Goal: Transaction & Acquisition: Purchase product/service

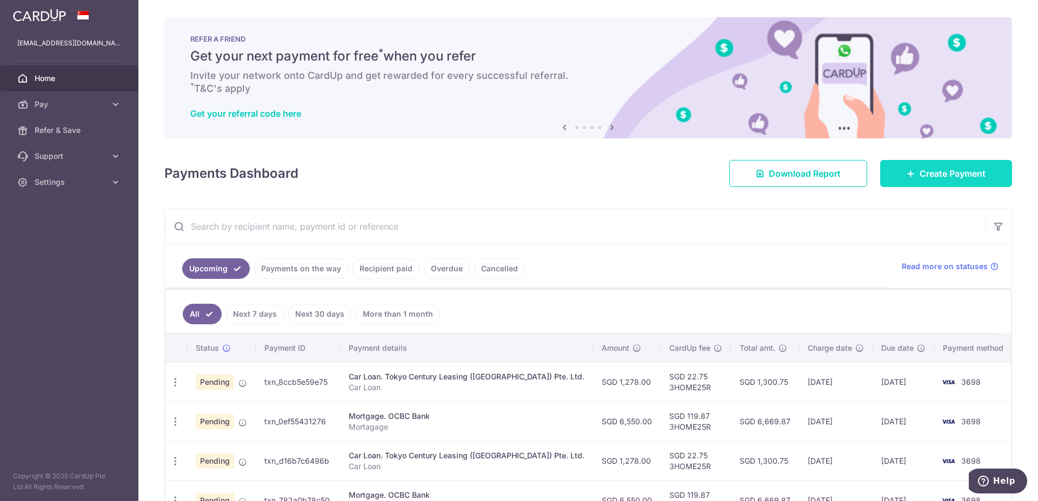
click at [958, 182] on link "Create Payment" at bounding box center [946, 173] width 132 height 27
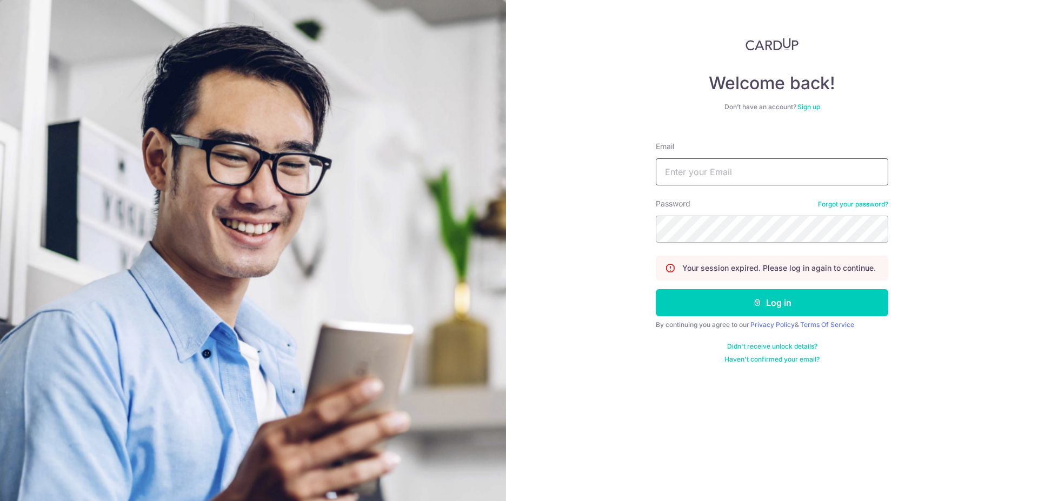
click at [741, 178] on input "Email" at bounding box center [772, 171] width 232 height 27
type input "[EMAIL_ADDRESS][DOMAIN_NAME]"
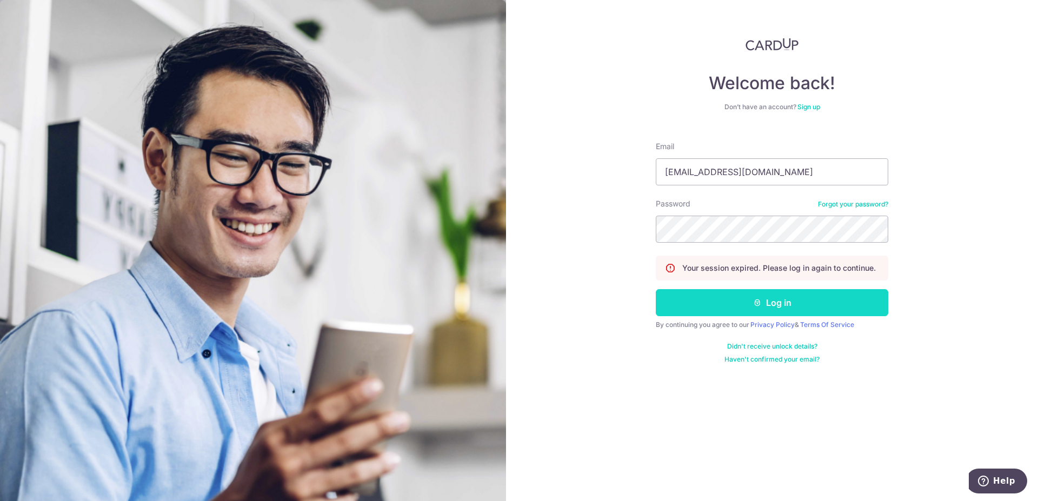
click at [757, 303] on icon "submit" at bounding box center [757, 302] width 9 height 9
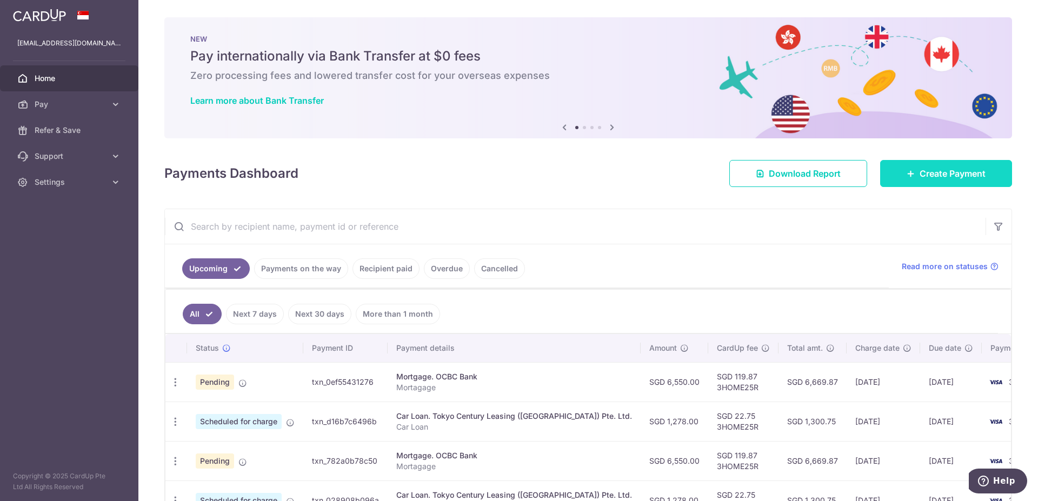
click at [915, 162] on link "Create Payment" at bounding box center [946, 173] width 132 height 27
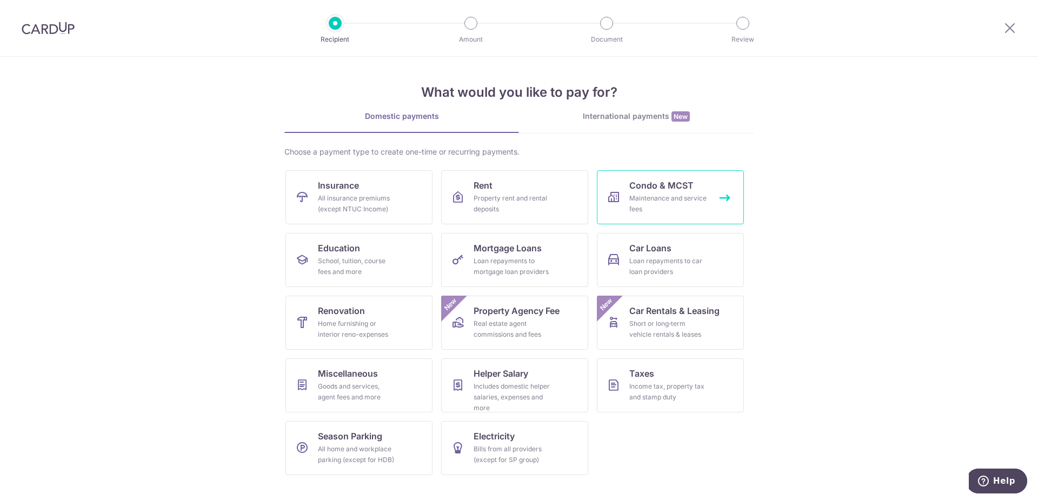
click at [663, 197] on div "Maintenance and service fees" at bounding box center [668, 204] width 78 height 22
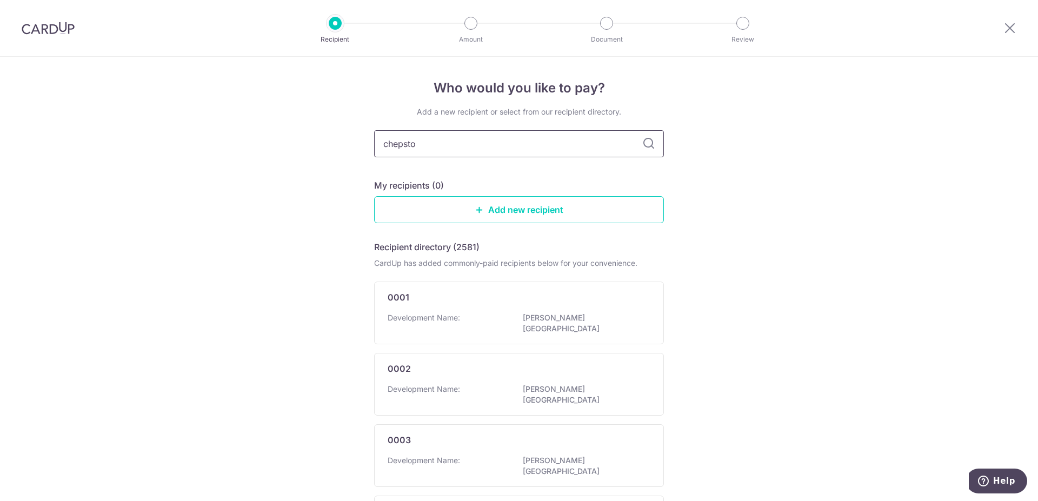
type input "chepstow"
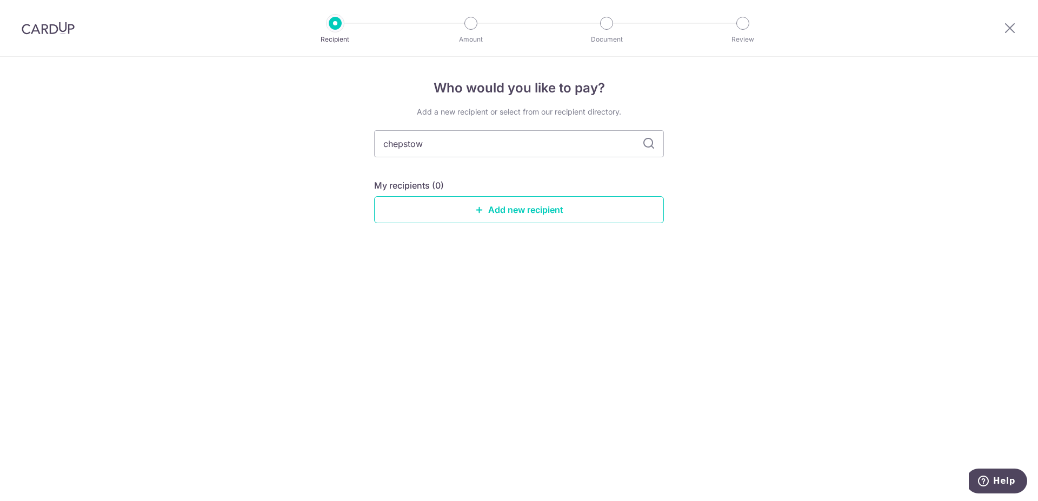
click at [644, 143] on icon at bounding box center [648, 143] width 13 height 13
click at [489, 212] on link "Add new recipient" at bounding box center [519, 209] width 290 height 27
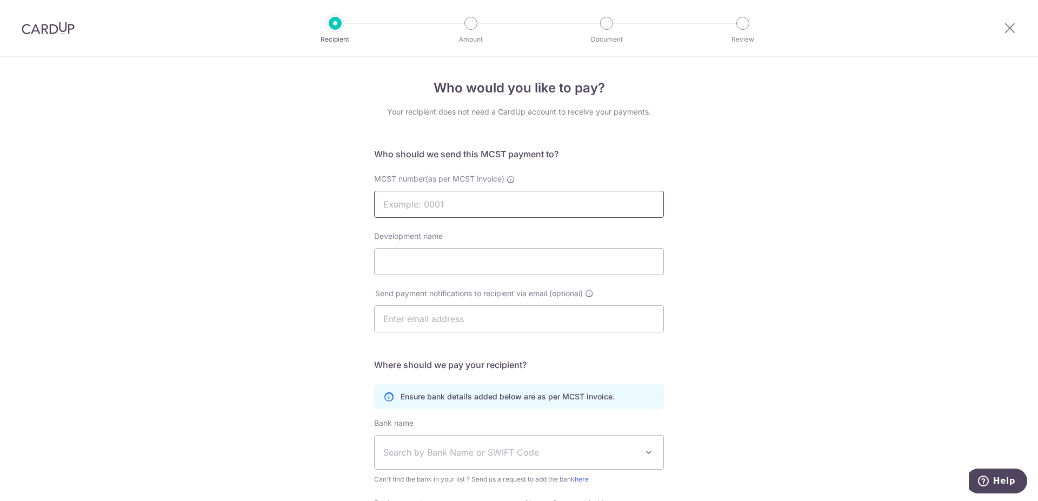
click at [466, 201] on input "MCST number(as per MCST invoice)" at bounding box center [519, 204] width 290 height 27
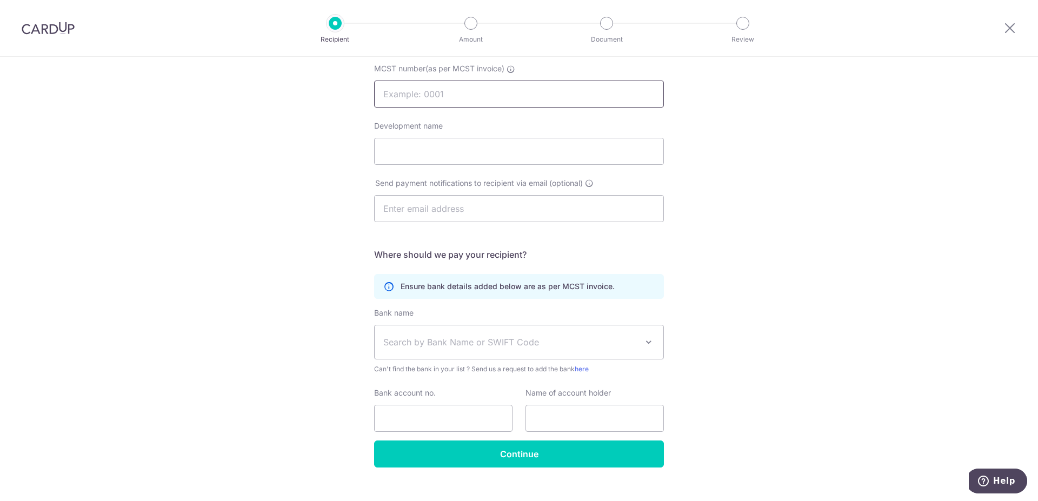
scroll to position [128, 0]
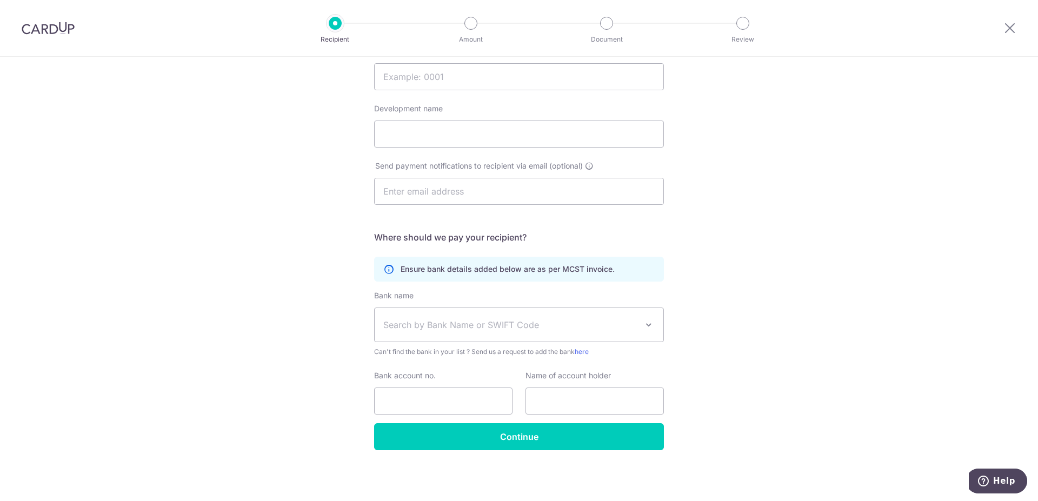
click at [645, 322] on span at bounding box center [648, 324] width 13 height 13
click at [751, 298] on div "Who would you like to pay? Your recipient does not need a CardUp account to rec…" at bounding box center [519, 215] width 1038 height 572
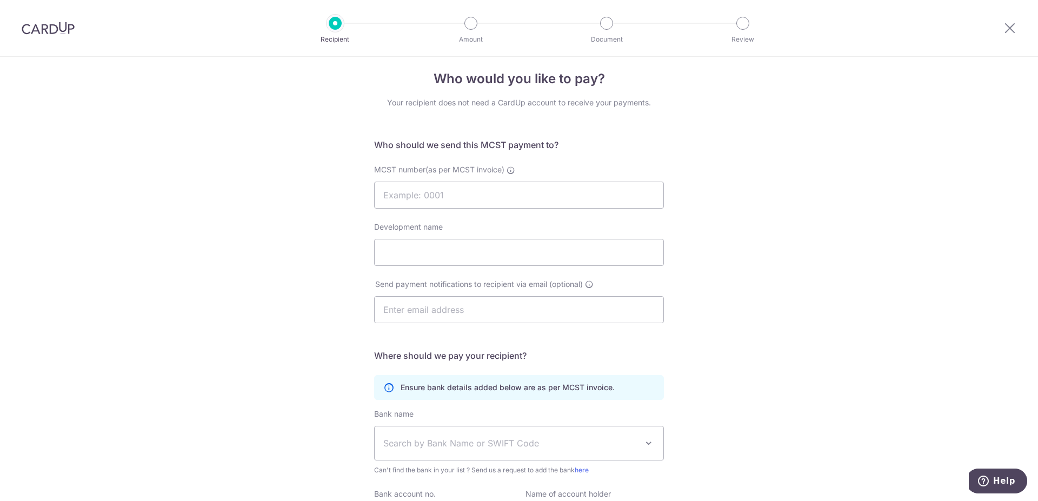
scroll to position [0, 0]
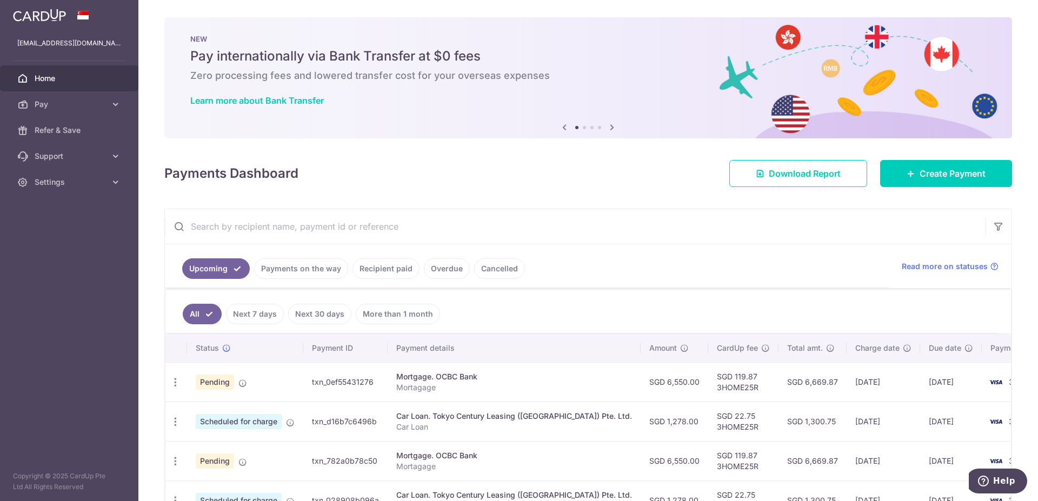
click at [32, 16] on img at bounding box center [39, 15] width 53 height 13
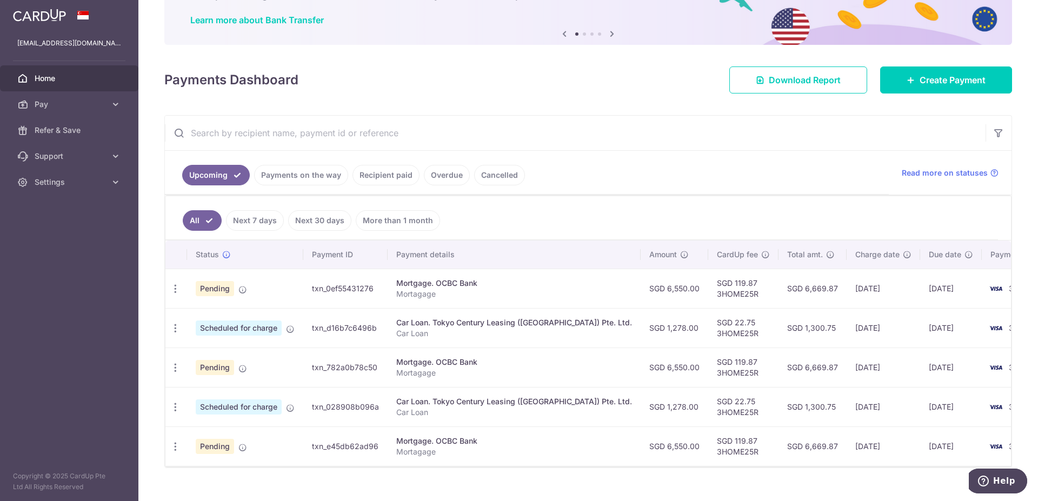
scroll to position [103, 0]
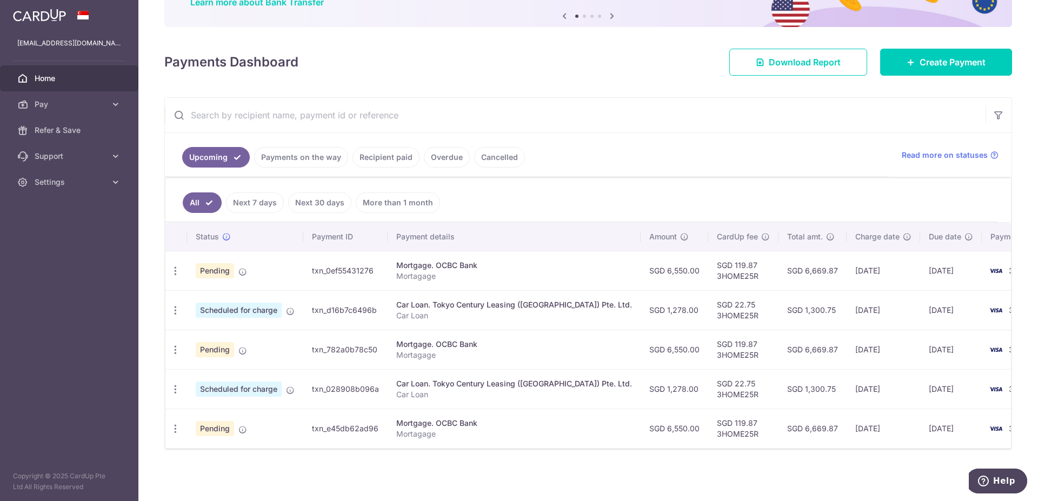
click at [302, 149] on link "Payments on the way" at bounding box center [301, 157] width 94 height 21
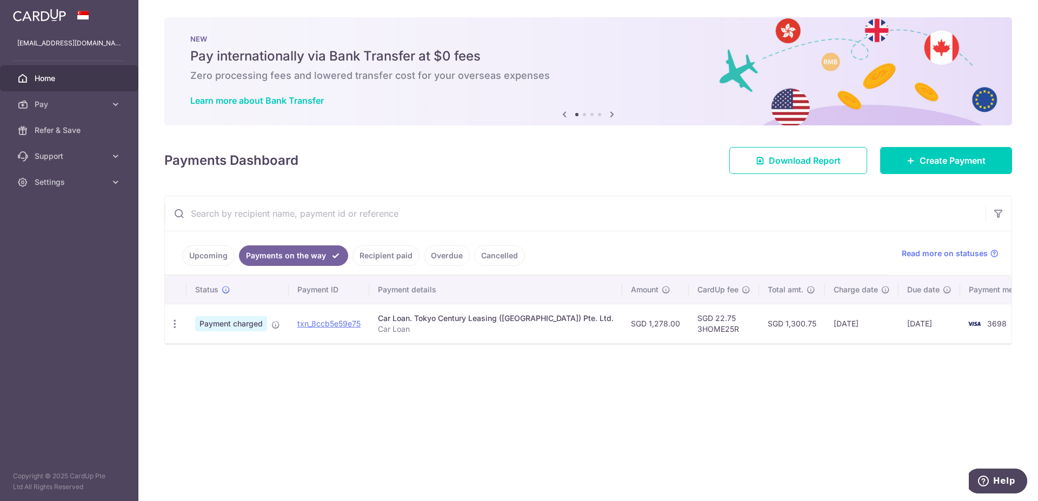
click at [198, 250] on link "Upcoming" at bounding box center [208, 255] width 52 height 21
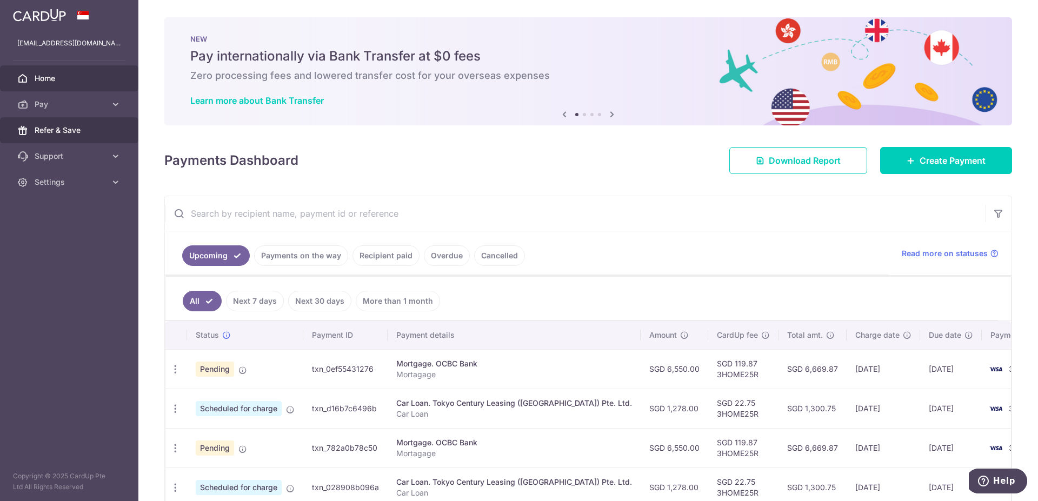
click at [83, 134] on span "Refer & Save" at bounding box center [70, 130] width 71 height 11
